Goal: Transaction & Acquisition: Purchase product/service

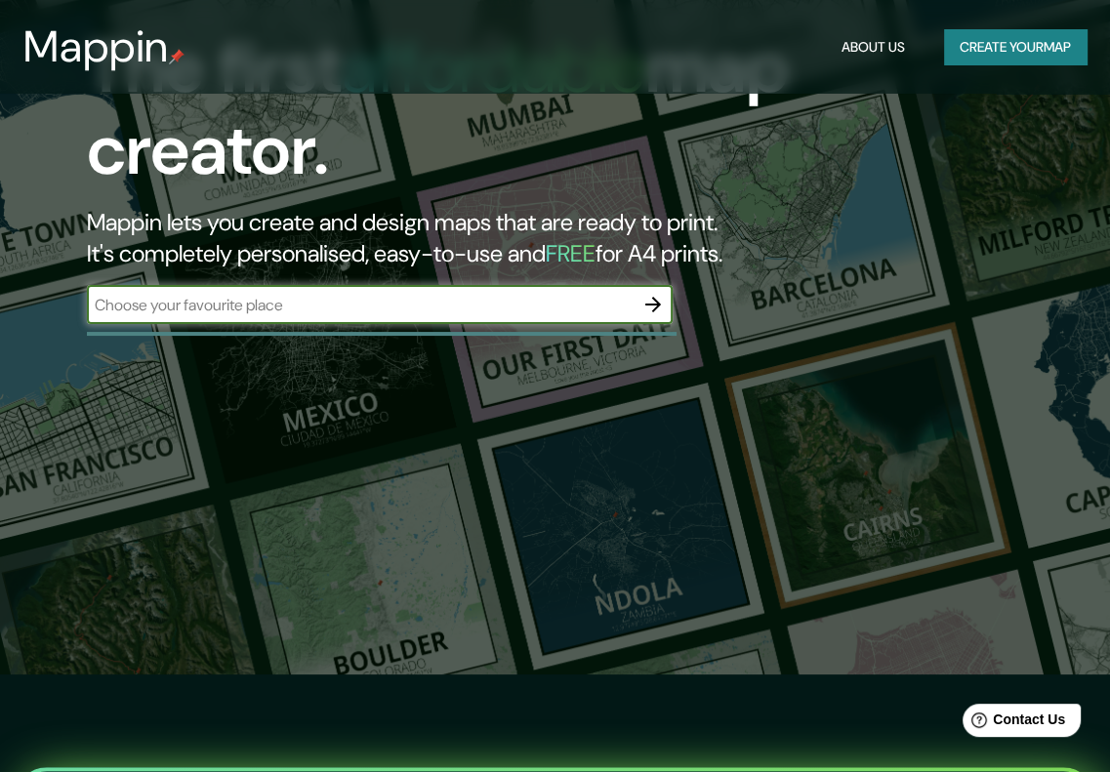
click at [300, 306] on input "text" at bounding box center [360, 305] width 547 height 22
type input "merida"
click at [658, 309] on icon "button" at bounding box center [652, 304] width 23 height 23
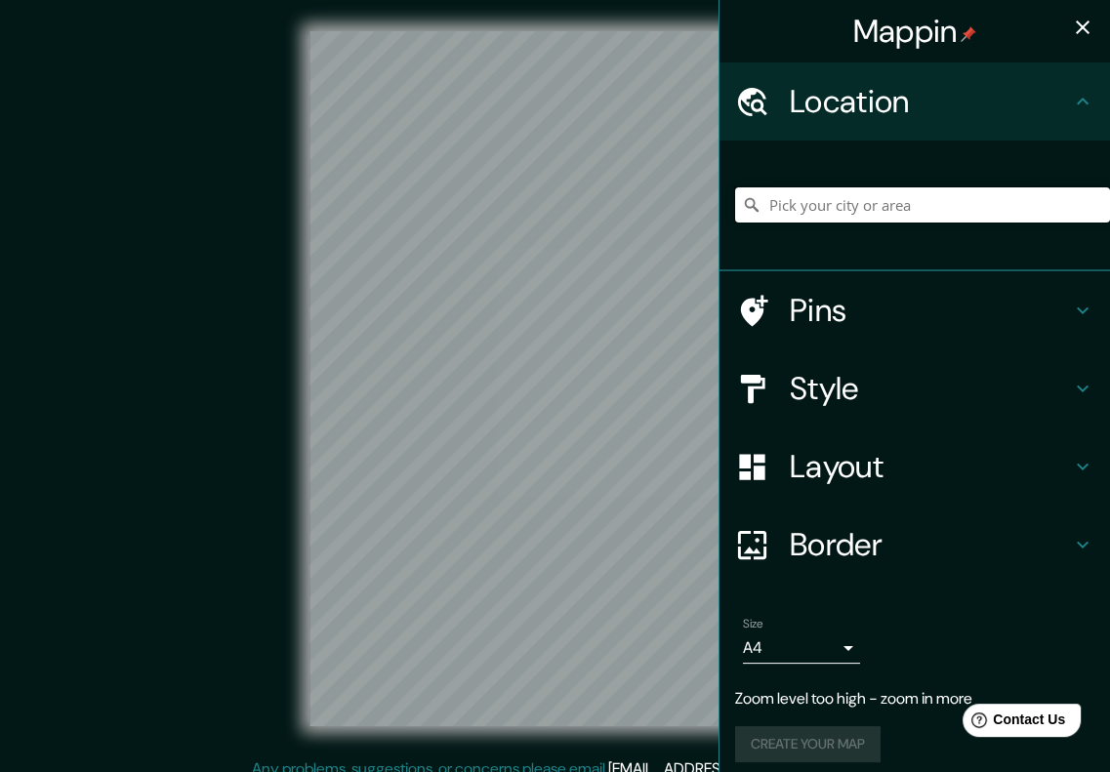
click at [953, 207] on input "Pick your city or area" at bounding box center [922, 204] width 375 height 35
type input "[GEOGRAPHIC_DATA]"
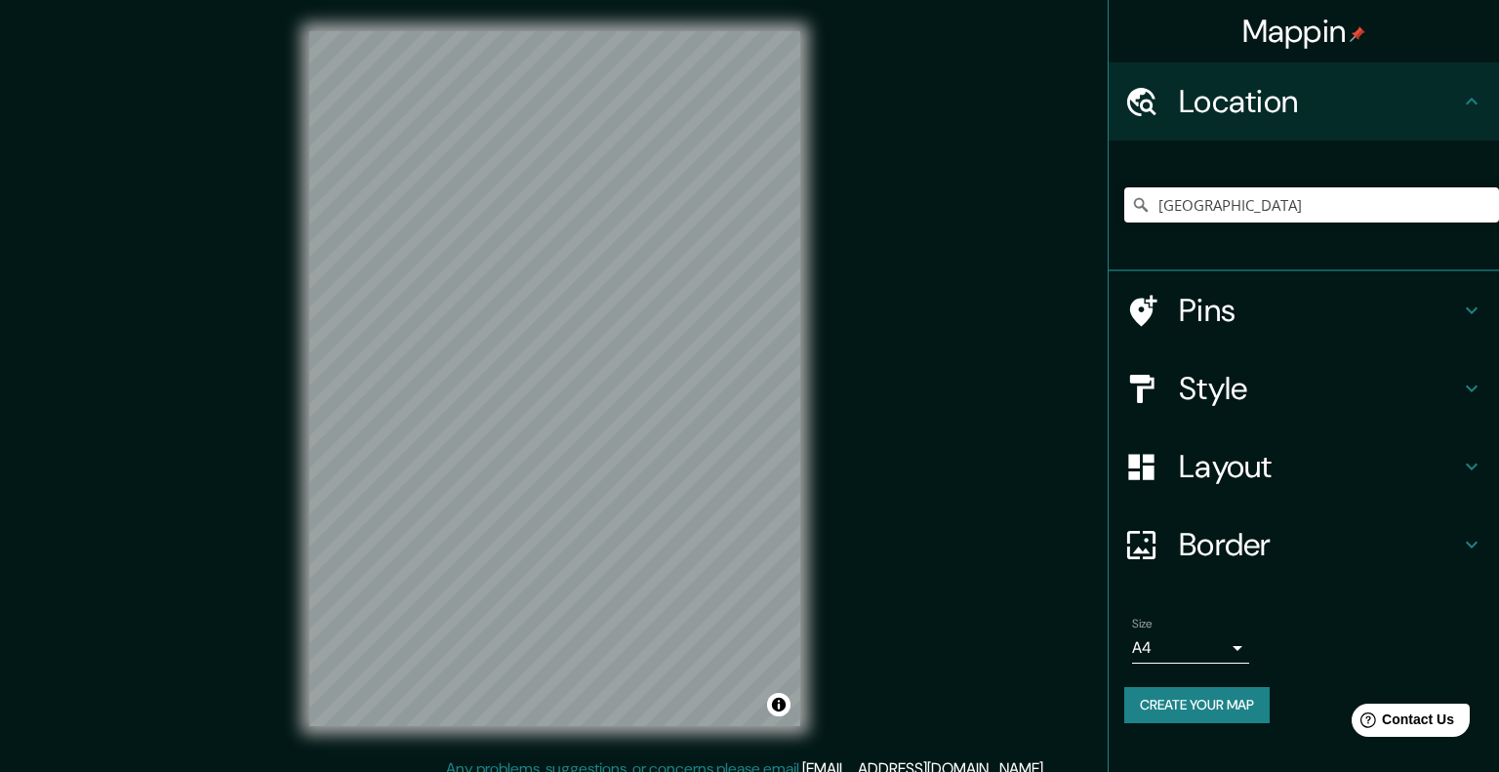
click at [1123, 639] on body "Mappin Location [GEOGRAPHIC_DATA] [GEOGRAPHIC_DATA] [GEOGRAPHIC_DATA] [GEOGRAPH…" at bounding box center [749, 386] width 1499 height 772
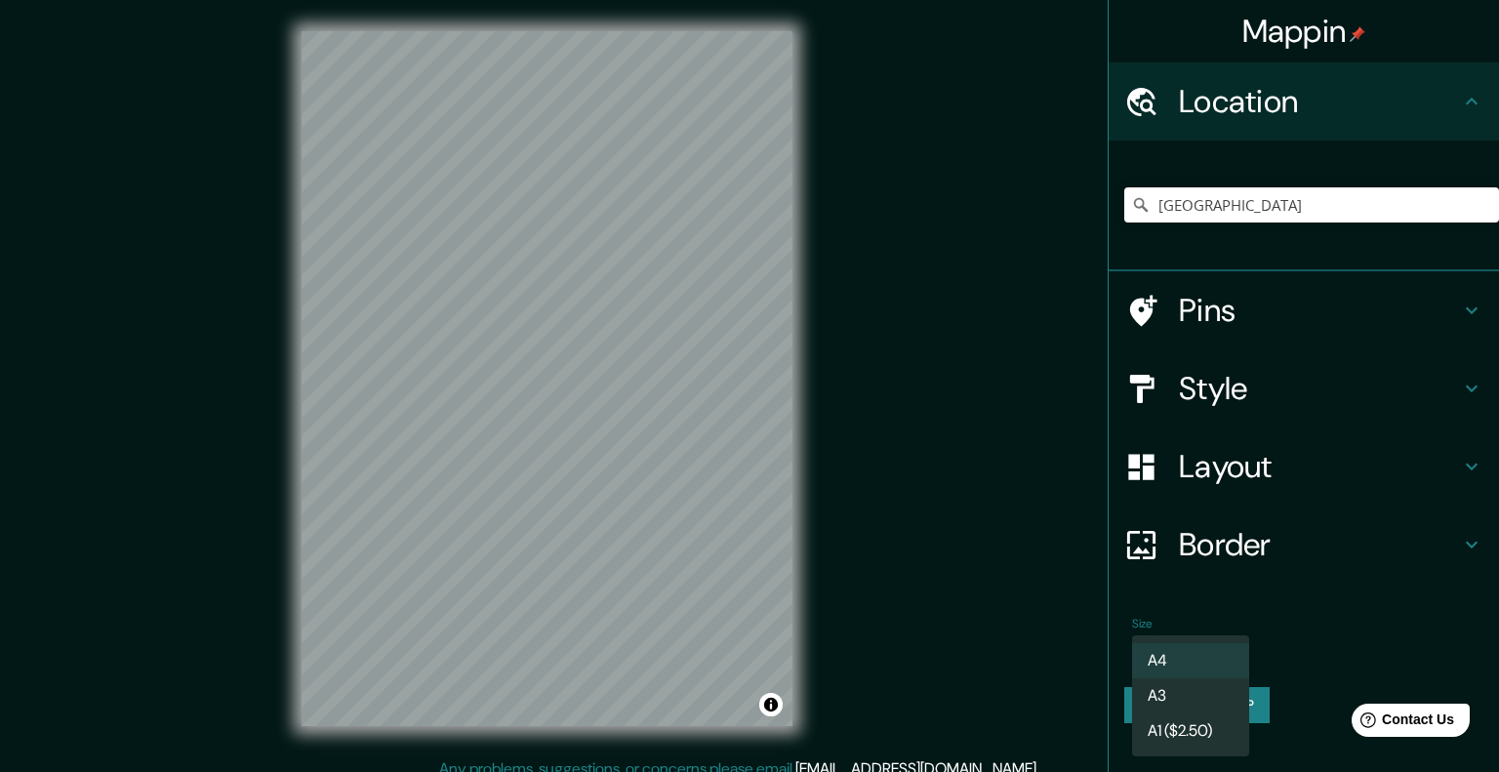
click at [1123, 706] on li "A3" at bounding box center [1190, 695] width 117 height 35
type input "a4"
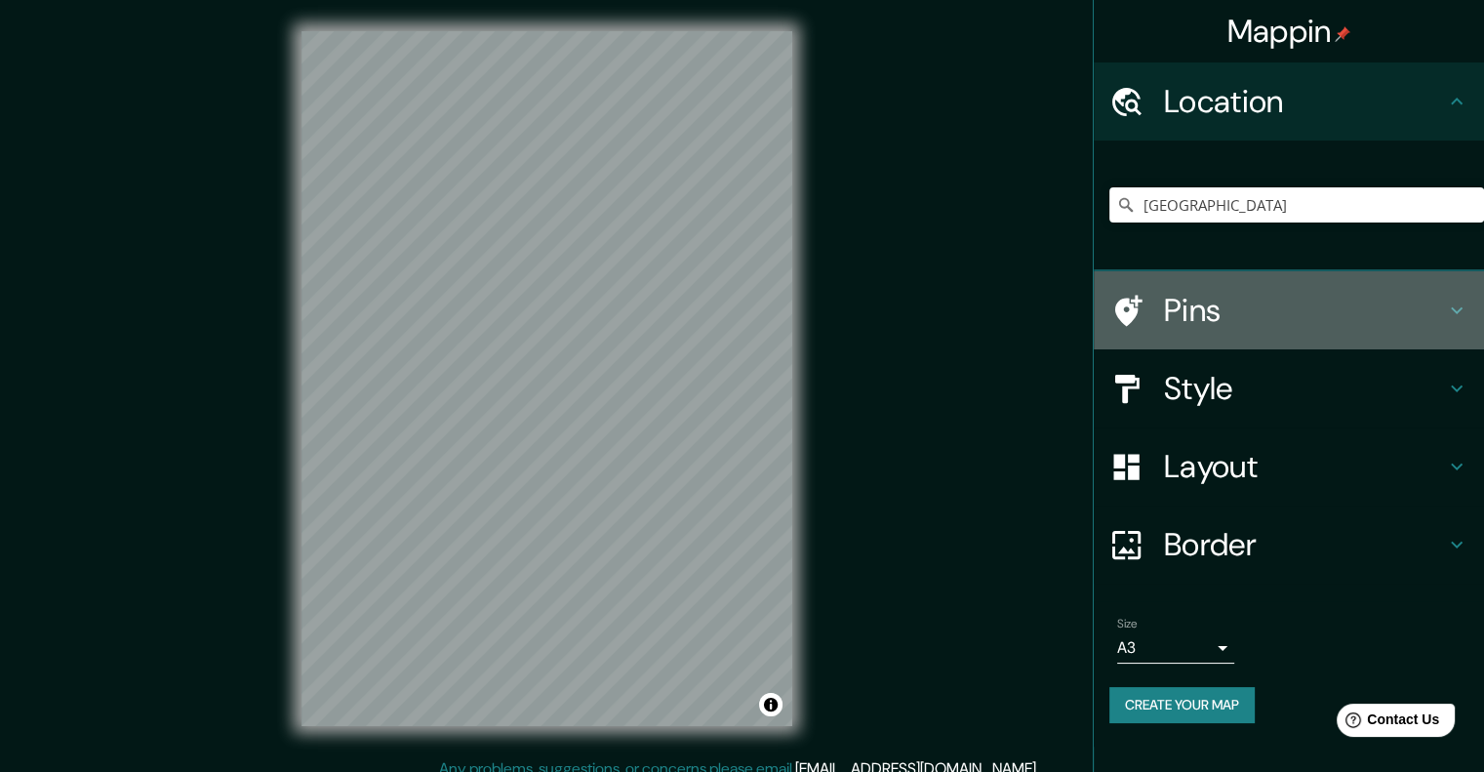
click at [1123, 304] on icon at bounding box center [1456, 310] width 23 height 23
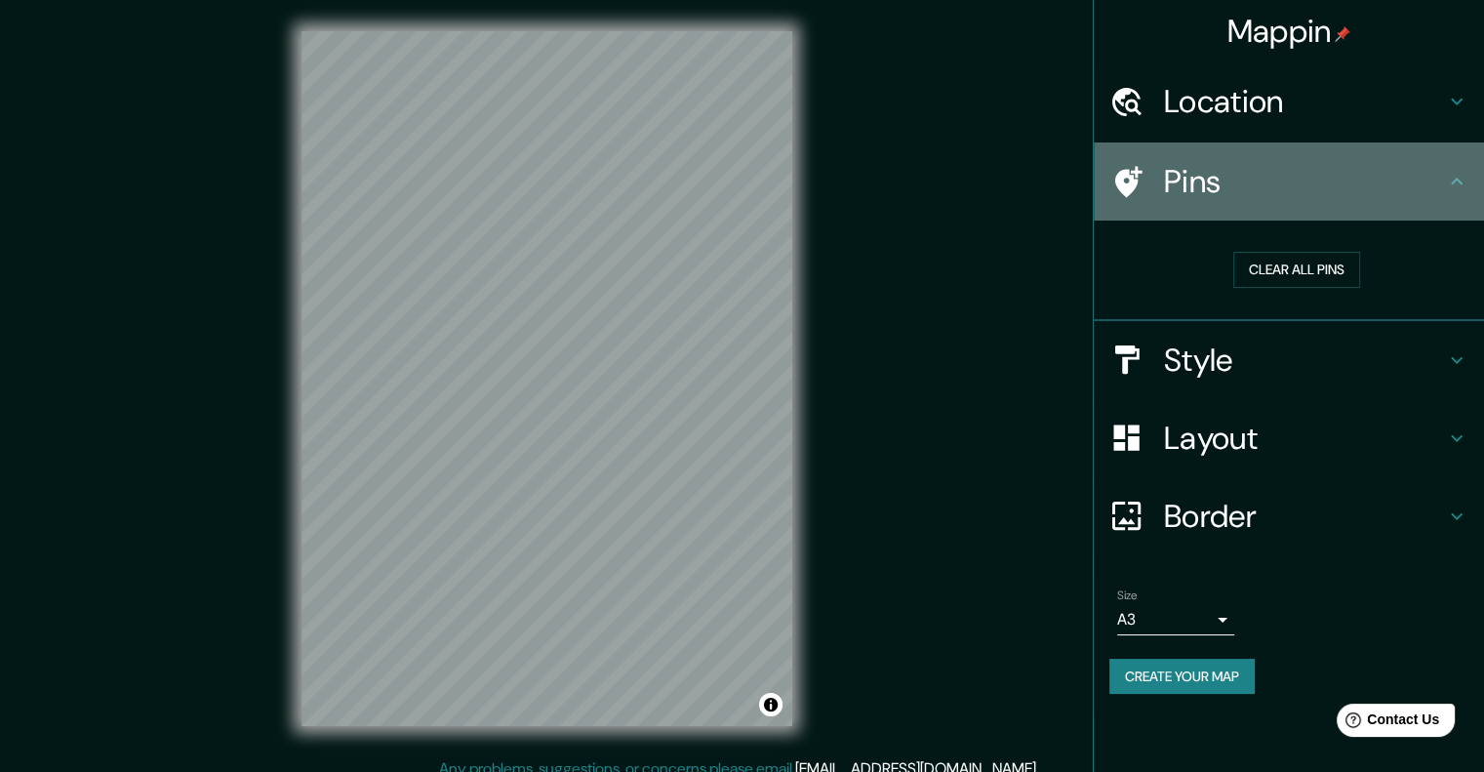
click at [1123, 175] on icon at bounding box center [1456, 181] width 23 height 23
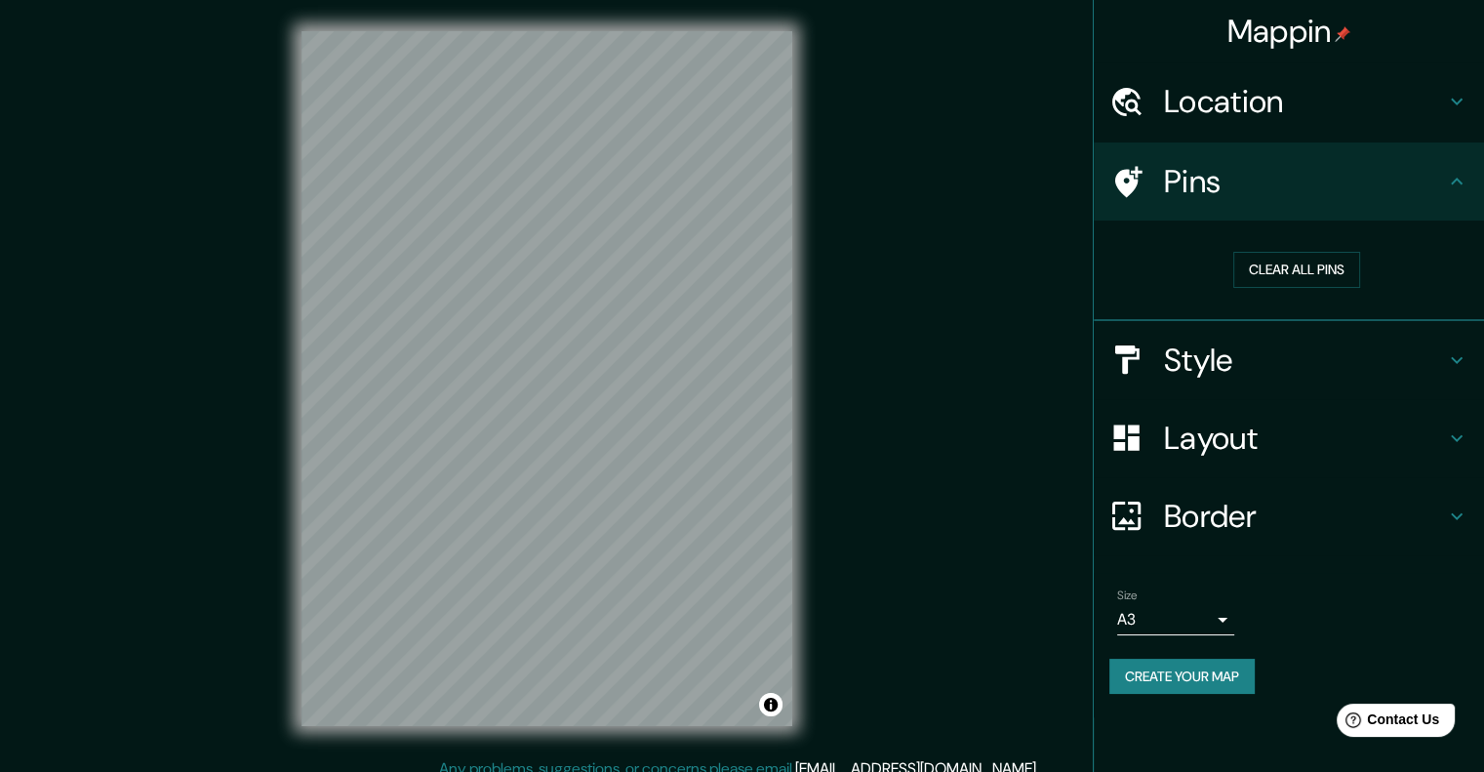
click at [1123, 115] on div "Location" at bounding box center [1289, 101] width 390 height 78
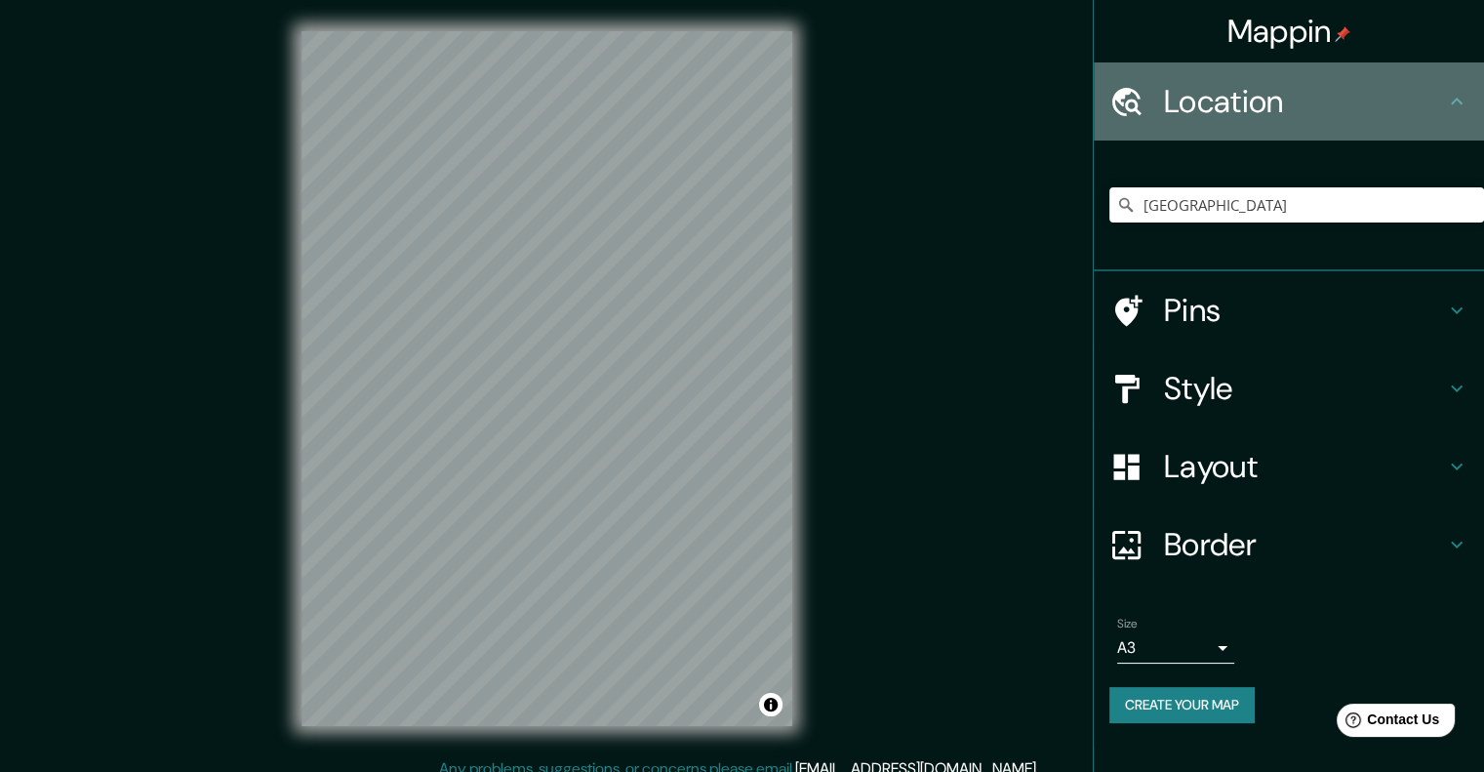
click at [1123, 115] on div "Location" at bounding box center [1289, 101] width 390 height 78
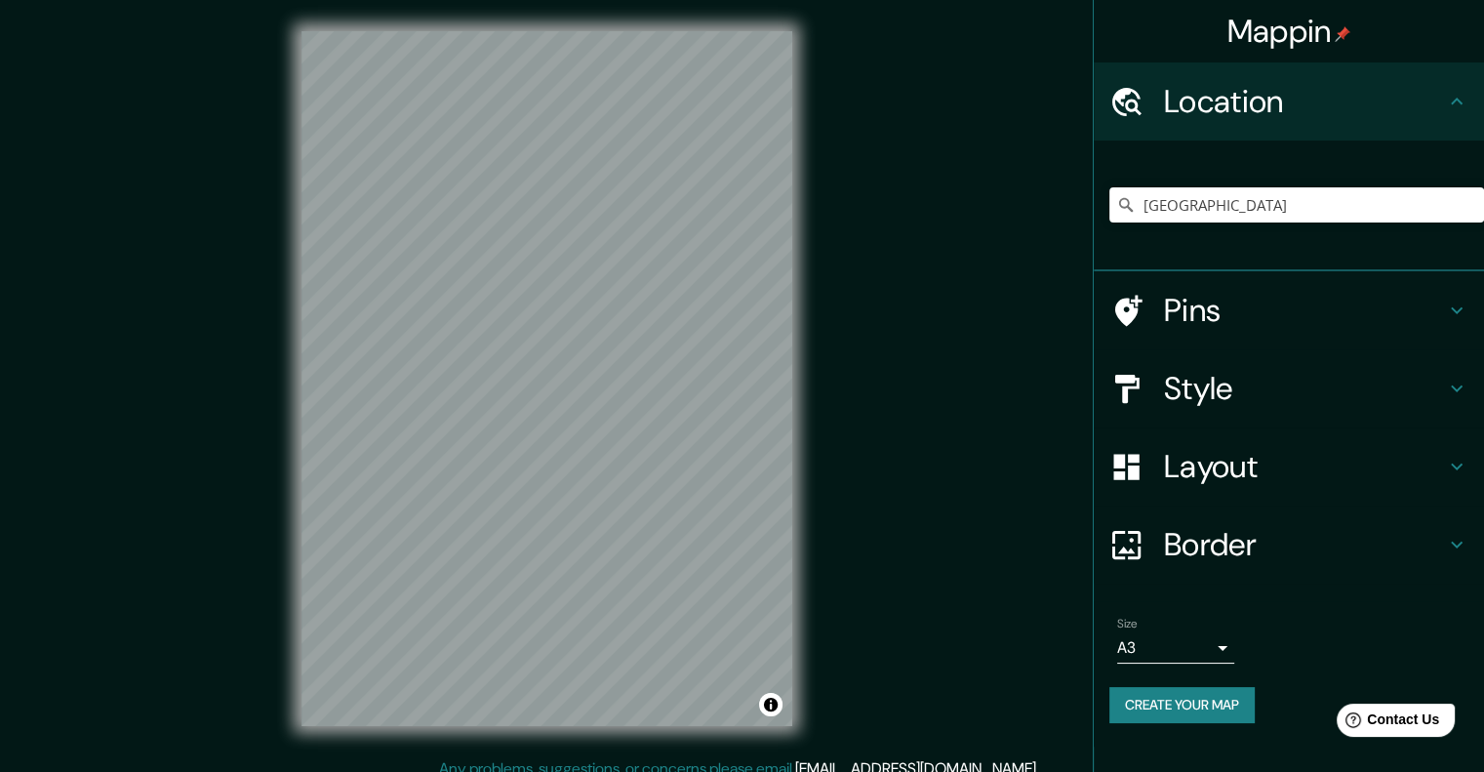
click at [1123, 304] on icon at bounding box center [1456, 310] width 23 height 23
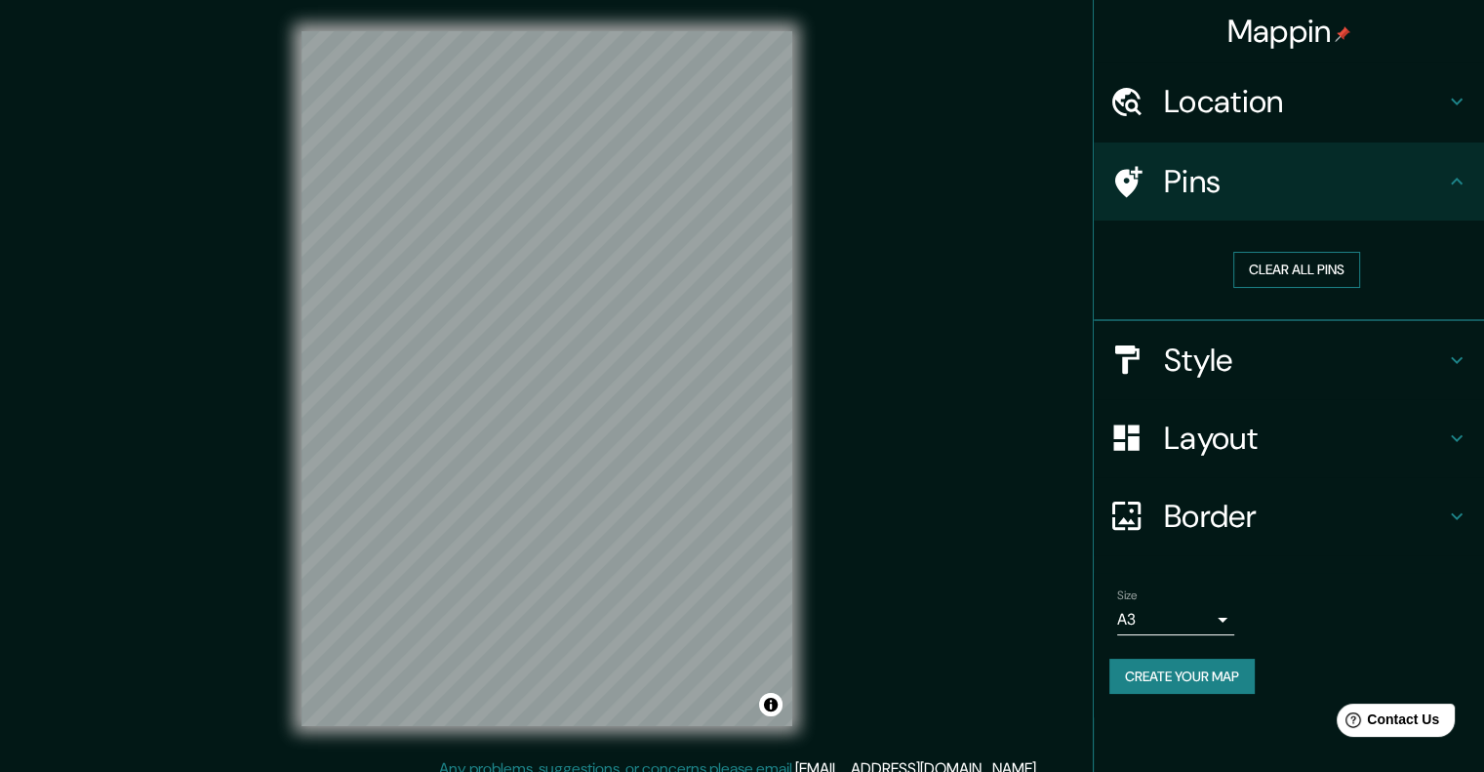
click at [1123, 268] on button "Clear all pins" at bounding box center [1297, 270] width 127 height 36
click at [1123, 440] on h4 "Layout" at bounding box center [1304, 438] width 281 height 39
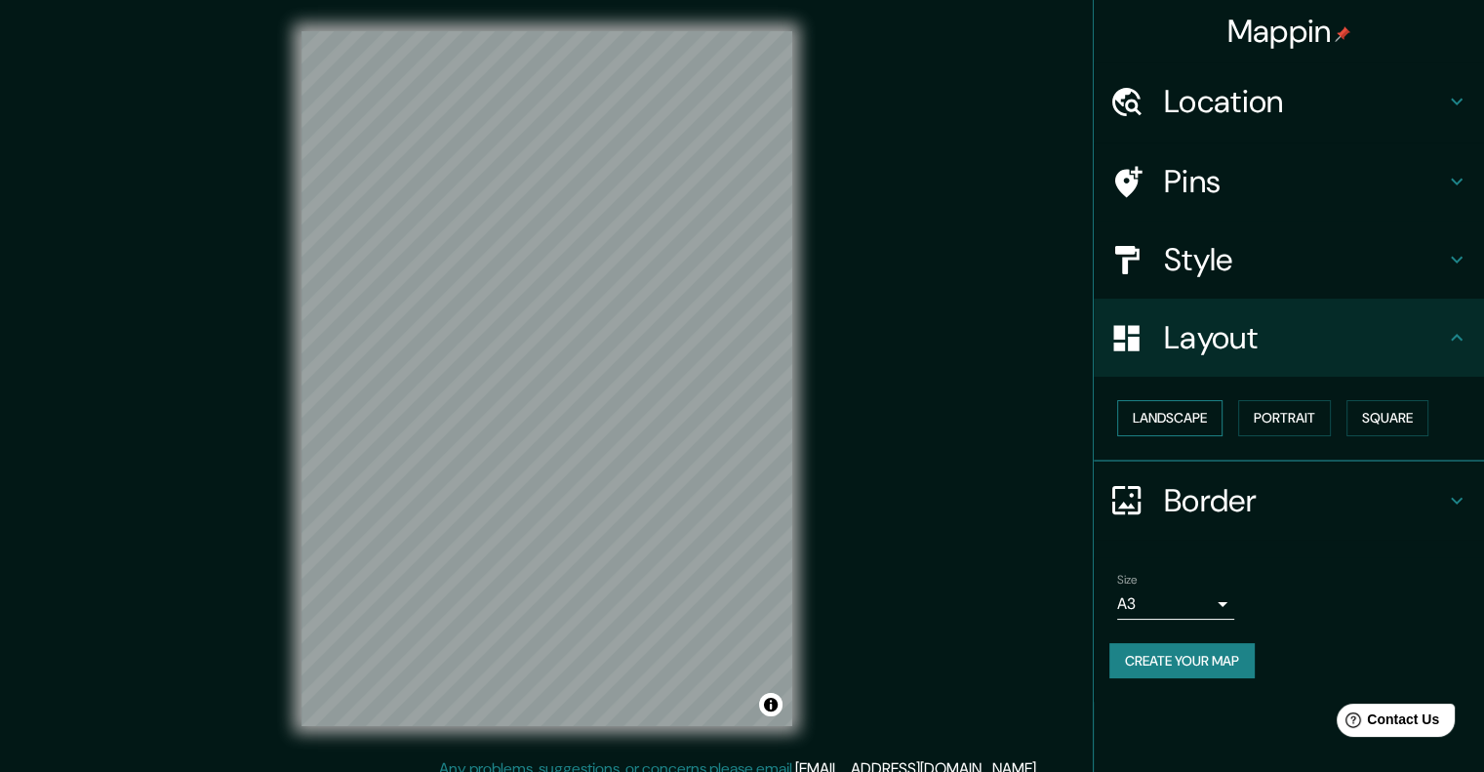
click at [1123, 418] on button "Landscape" at bounding box center [1169, 418] width 105 height 36
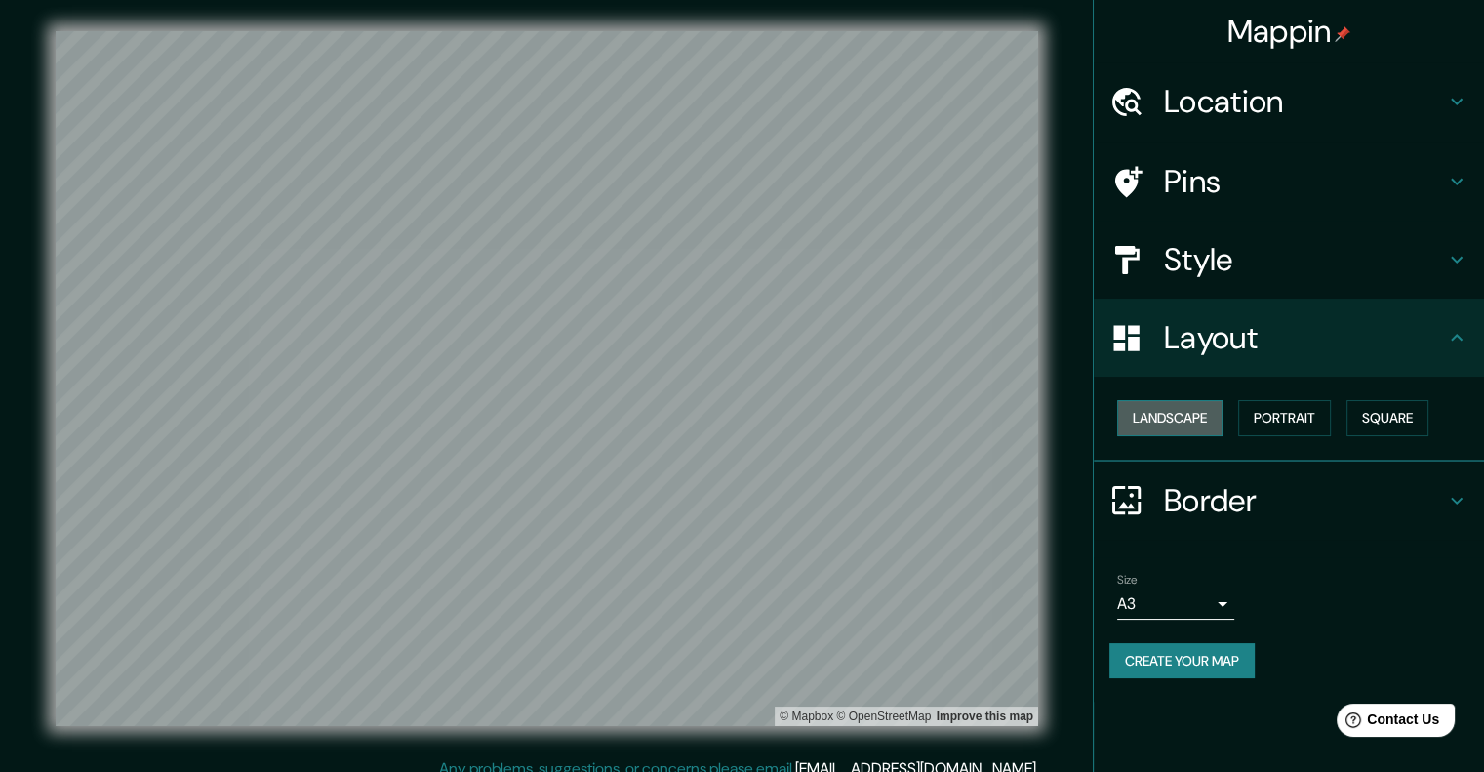
click at [1123, 419] on button "Landscape" at bounding box center [1169, 418] width 105 height 36
click at [1123, 425] on button "Portrait" at bounding box center [1284, 418] width 93 height 36
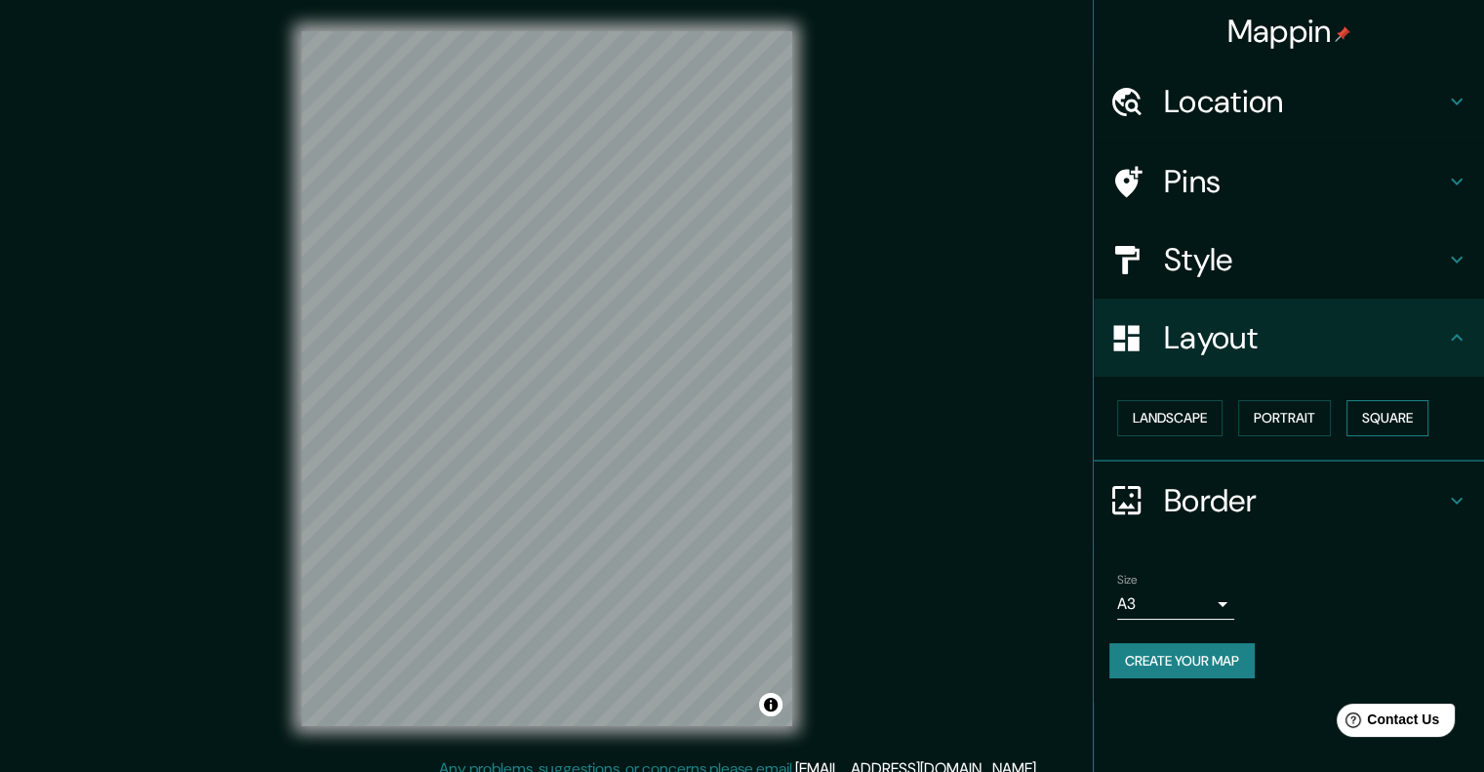
click at [1123, 422] on button "Square" at bounding box center [1388, 418] width 82 height 36
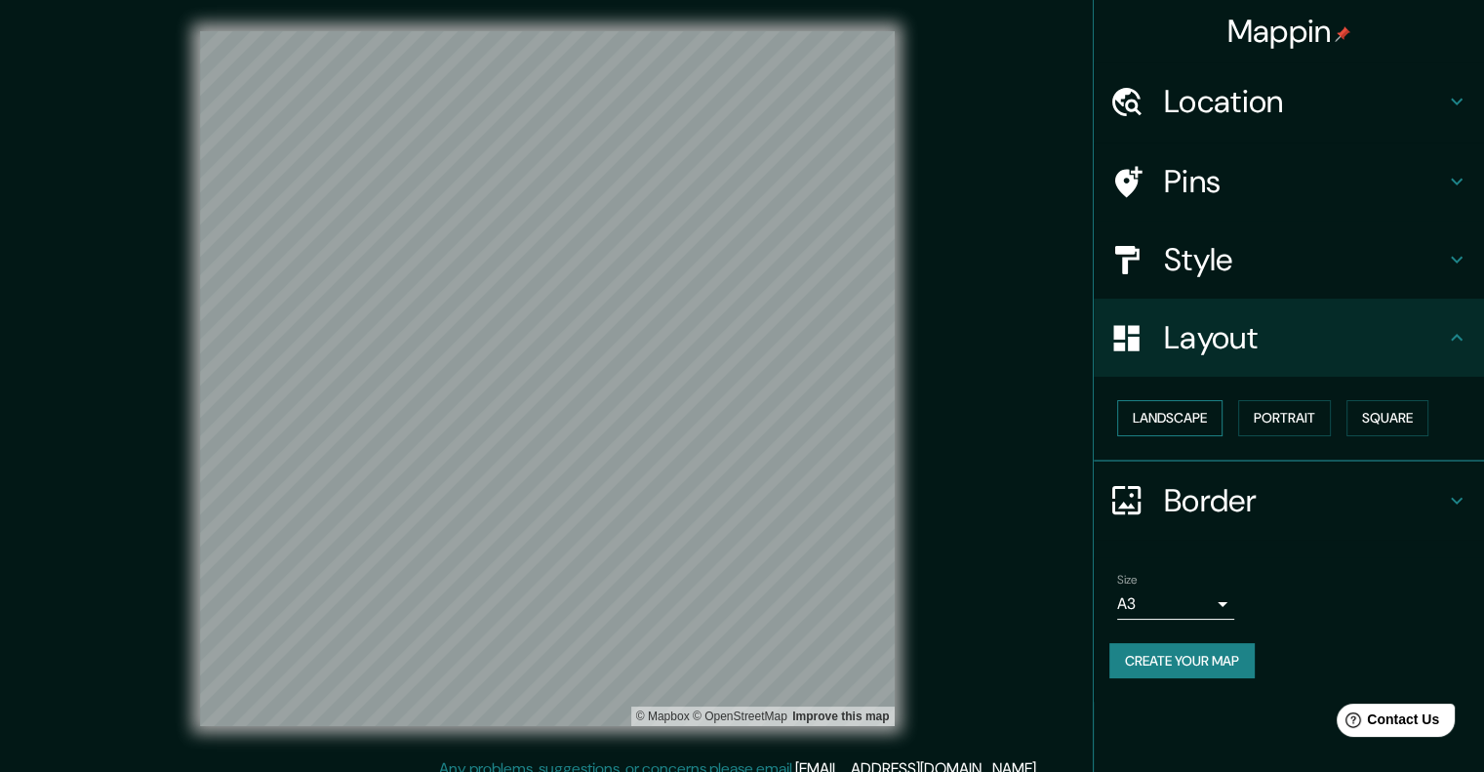
click at [1123, 413] on button "Landscape" at bounding box center [1169, 418] width 105 height 36
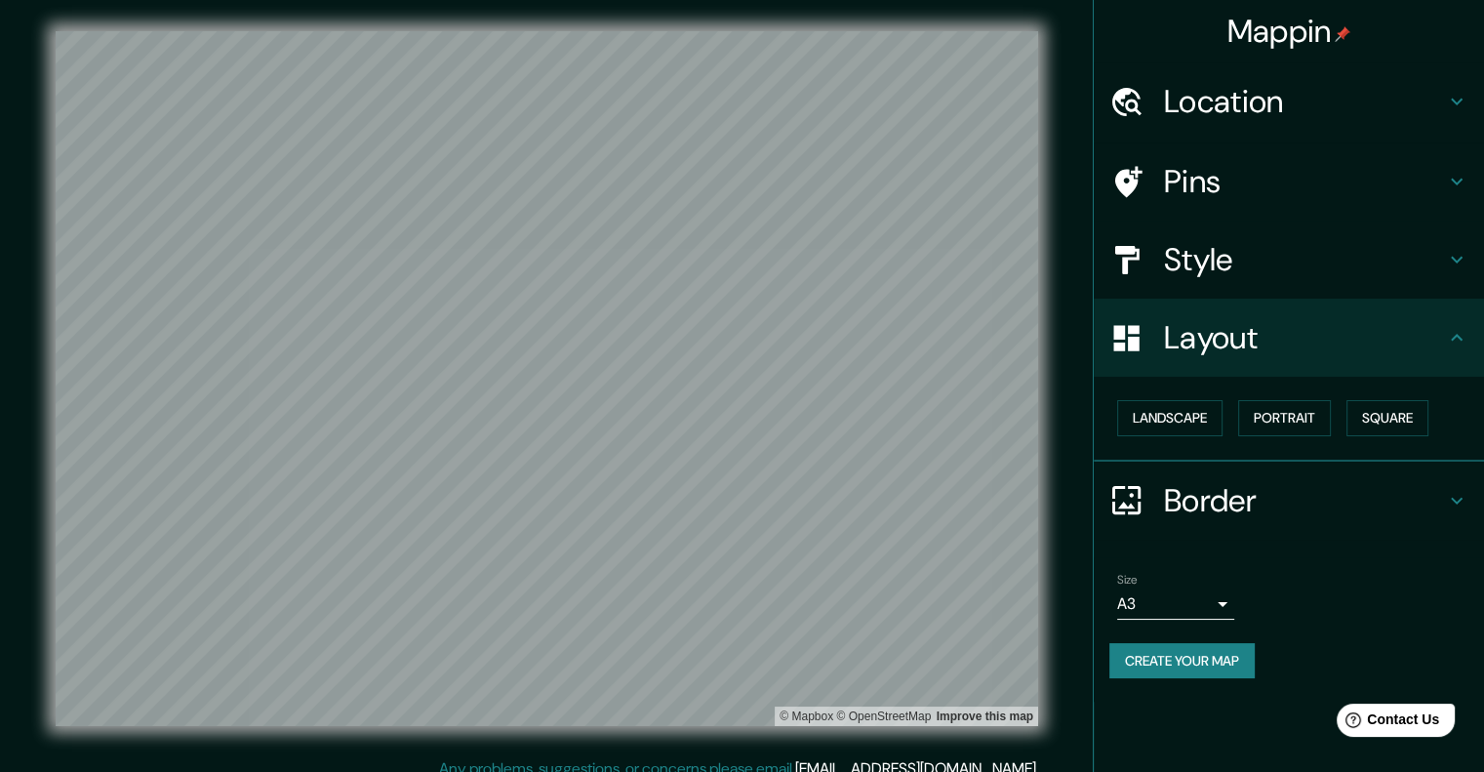
click at [1123, 279] on div "Style" at bounding box center [1289, 260] width 390 height 78
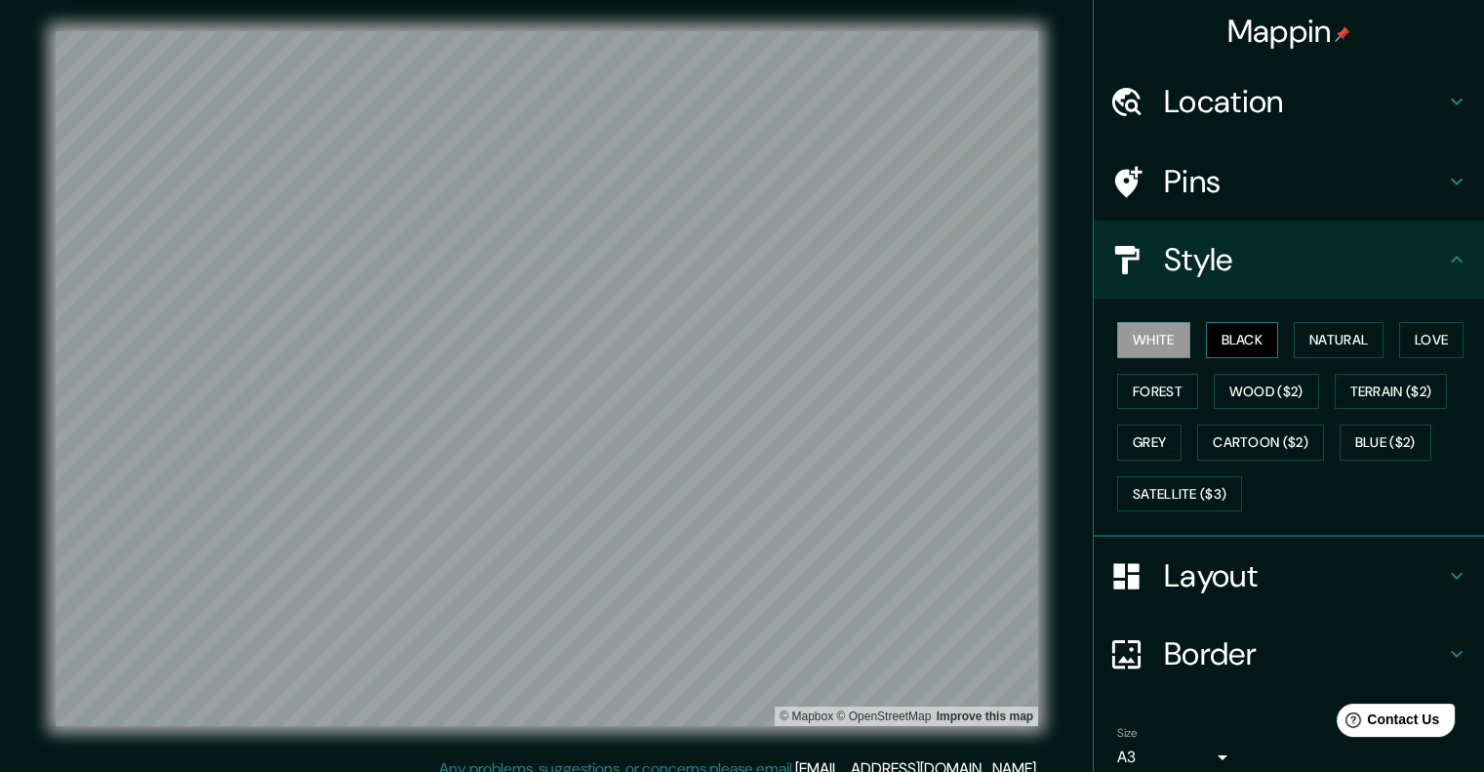
click at [1123, 345] on button "Black" at bounding box center [1242, 340] width 73 height 36
click at [1123, 345] on button "Natural" at bounding box center [1339, 340] width 90 height 36
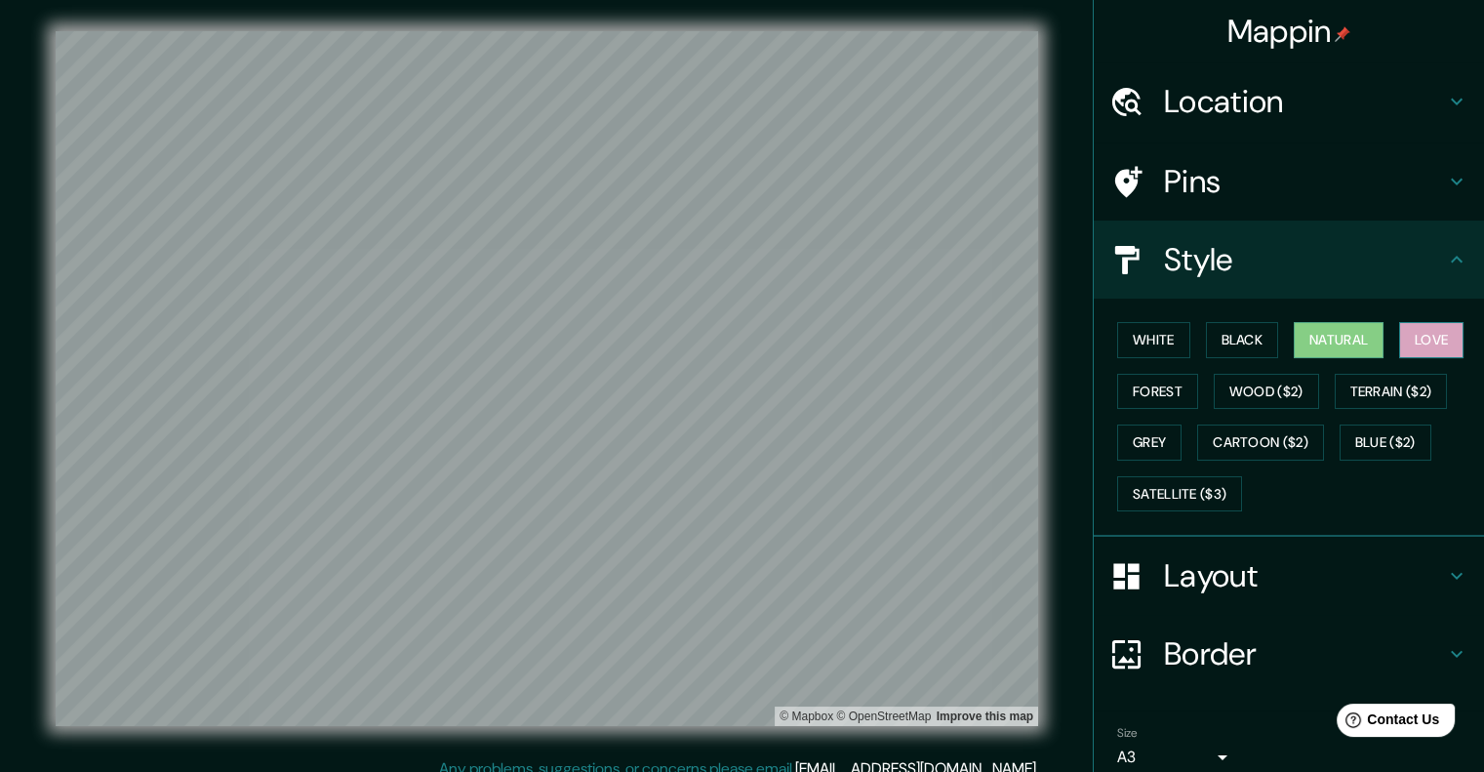
click at [1123, 334] on button "Love" at bounding box center [1432, 340] width 64 height 36
click at [1123, 380] on button "Forest" at bounding box center [1157, 392] width 81 height 36
click at [1123, 335] on button "Natural" at bounding box center [1339, 340] width 90 height 36
